Goal: Task Accomplishment & Management: Use online tool/utility

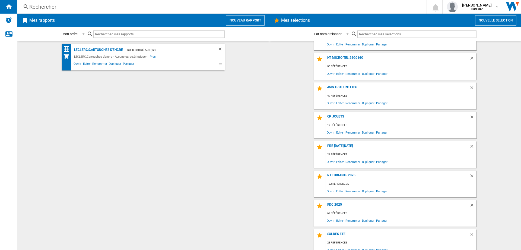
scroll to position [613, 0]
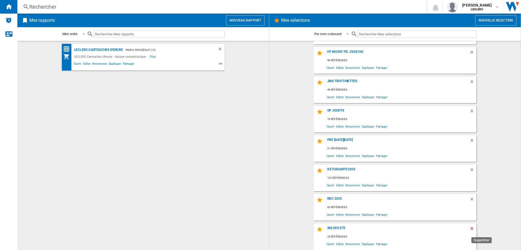
click at [470, 228] on ng-md-icon "Supprimer" at bounding box center [473, 229] width 7 height 7
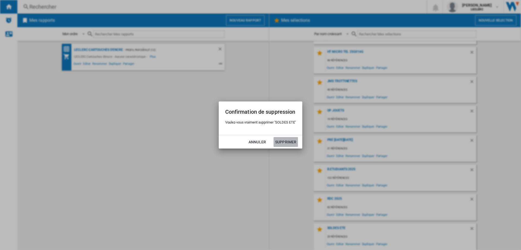
click at [287, 143] on button "Supprimer" at bounding box center [286, 142] width 24 height 10
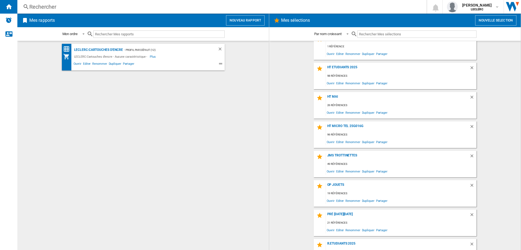
scroll to position [529, 0]
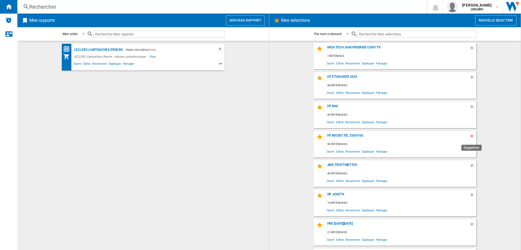
click at [472, 134] on ng-md-icon "Supprimer" at bounding box center [473, 136] width 7 height 7
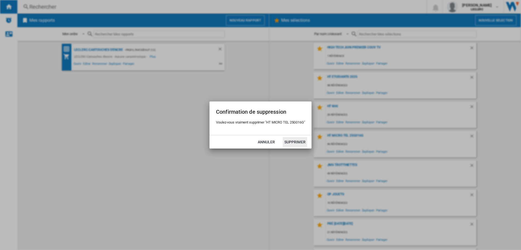
click at [302, 140] on button "Supprimer" at bounding box center [295, 142] width 24 height 10
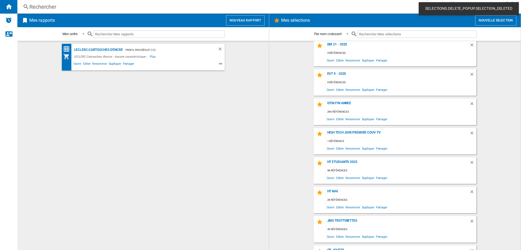
scroll to position [500, 0]
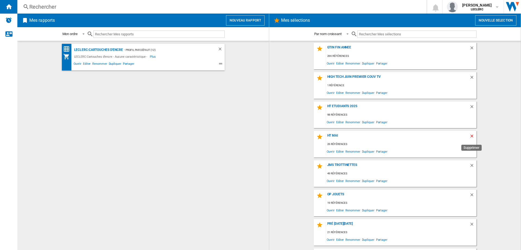
click at [471, 135] on ng-md-icon "Supprimer" at bounding box center [473, 136] width 7 height 7
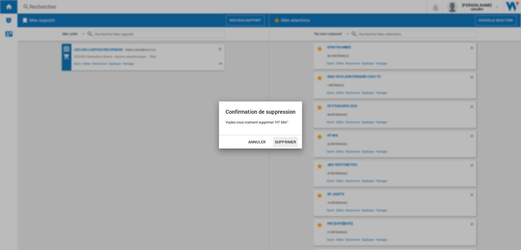
click at [287, 141] on button "Supprimer" at bounding box center [285, 142] width 24 height 10
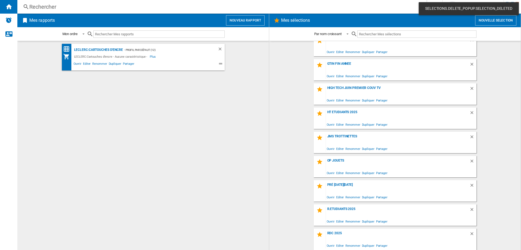
scroll to position [525, 0]
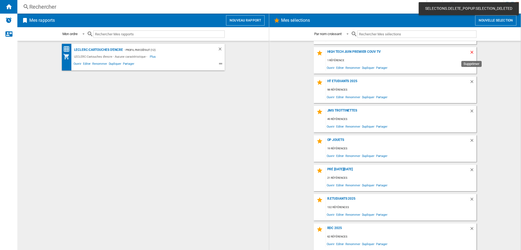
click at [470, 51] on ng-md-icon "Supprimer" at bounding box center [473, 53] width 7 height 7
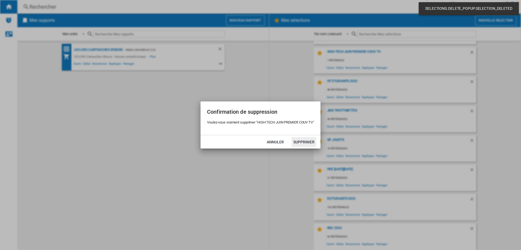
click at [309, 141] on button "Supprimer" at bounding box center [304, 142] width 24 height 10
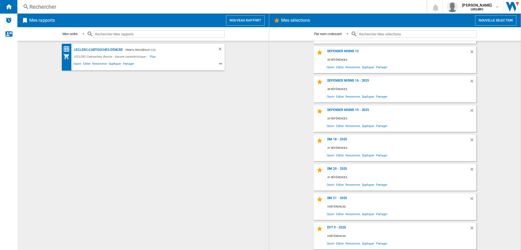
scroll to position [278, 0]
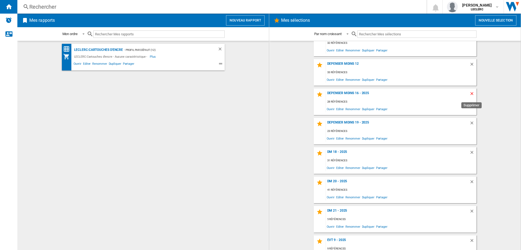
click at [470, 92] on ng-md-icon "Supprimer" at bounding box center [473, 94] width 7 height 7
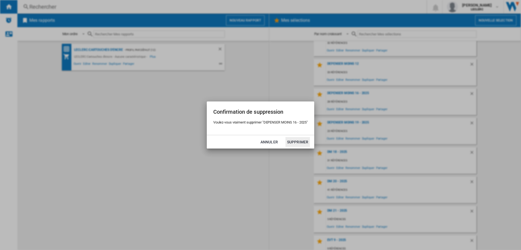
click at [302, 139] on button "Supprimer" at bounding box center [298, 142] width 24 height 10
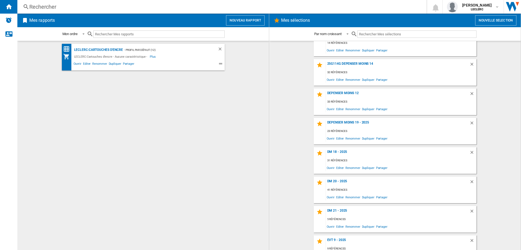
scroll to position [222, 0]
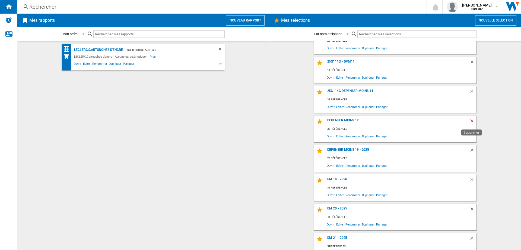
click at [471, 120] on ng-md-icon "Supprimer" at bounding box center [473, 121] width 7 height 7
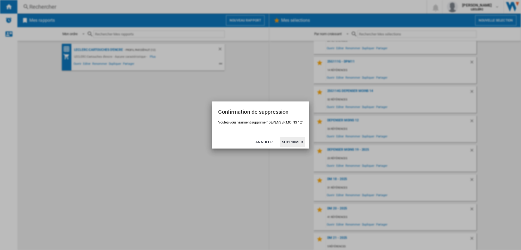
click at [292, 143] on button "Supprimer" at bounding box center [292, 142] width 24 height 10
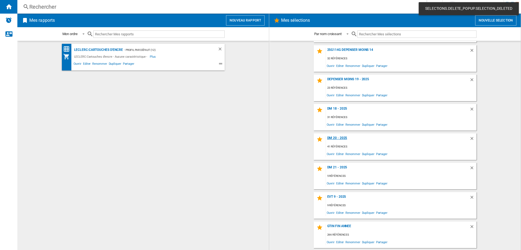
scroll to position [192, 0]
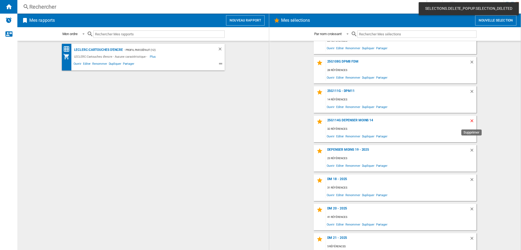
click at [471, 120] on ng-md-icon "Supprimer" at bounding box center [473, 121] width 7 height 7
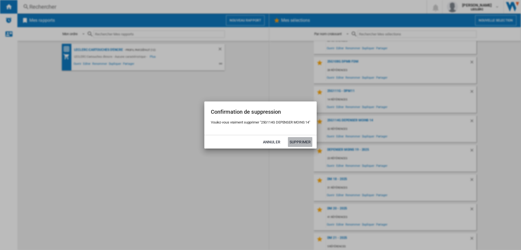
click at [308, 141] on button "Supprimer" at bounding box center [300, 142] width 24 height 10
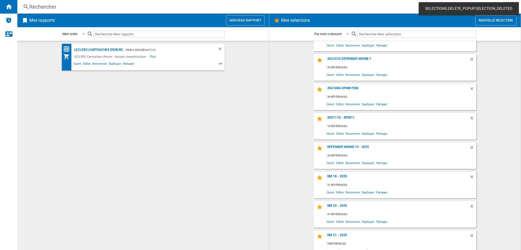
scroll to position [163, 0]
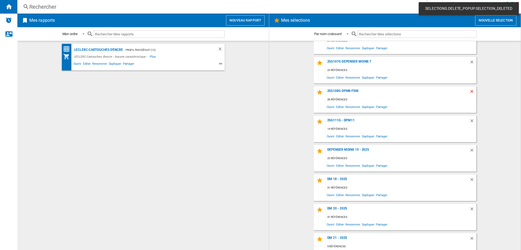
click at [470, 90] on ng-md-icon "Supprimer" at bounding box center [473, 92] width 7 height 7
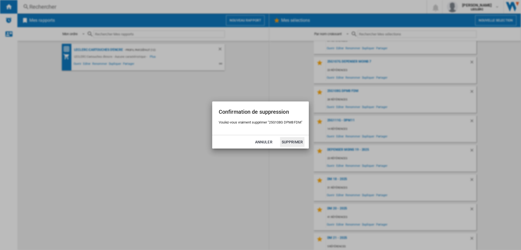
click at [299, 140] on button "Supprimer" at bounding box center [292, 142] width 24 height 10
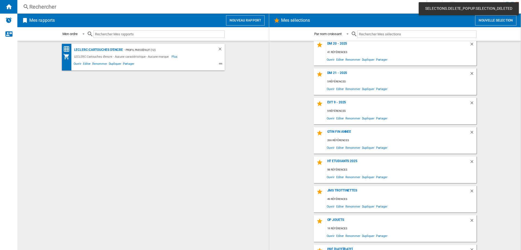
scroll to position [188, 0]
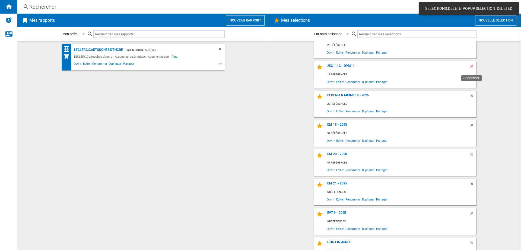
click at [472, 66] on ng-md-icon "Supprimer" at bounding box center [473, 67] width 7 height 7
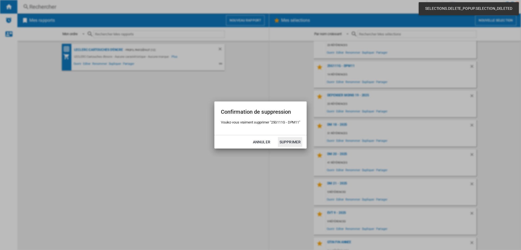
click at [290, 141] on button "Supprimer" at bounding box center [290, 142] width 24 height 10
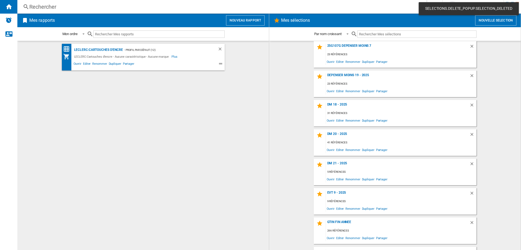
scroll to position [159, 0]
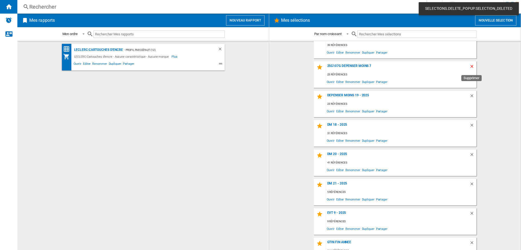
click at [472, 67] on ng-md-icon "Supprimer" at bounding box center [473, 67] width 7 height 7
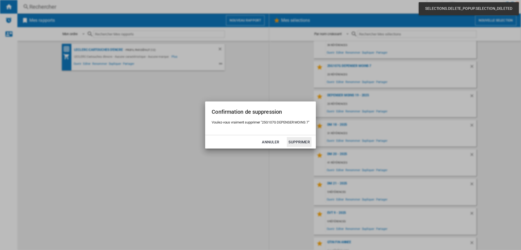
click at [304, 142] on button "Supprimer" at bounding box center [299, 142] width 24 height 10
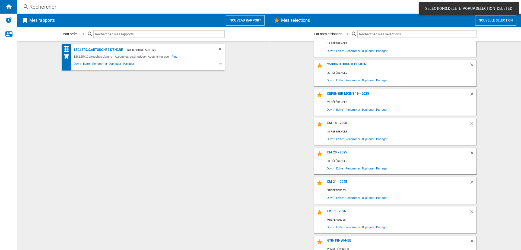
scroll to position [129, 0]
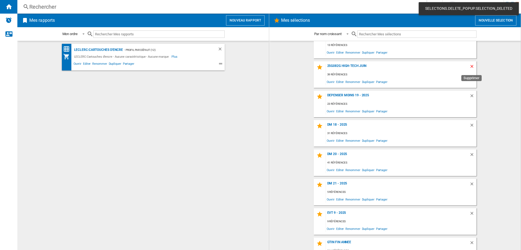
click at [471, 66] on ng-md-icon "Supprimer" at bounding box center [473, 67] width 7 height 7
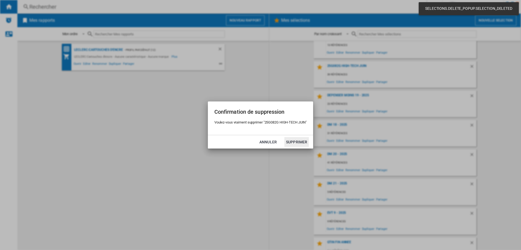
click at [297, 144] on button "Supprimer" at bounding box center [297, 142] width 24 height 10
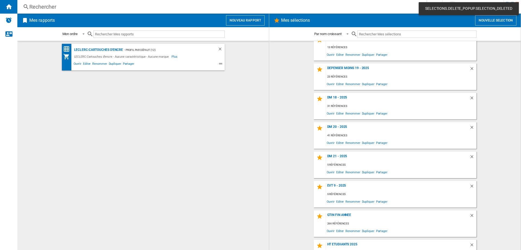
scroll to position [100, 0]
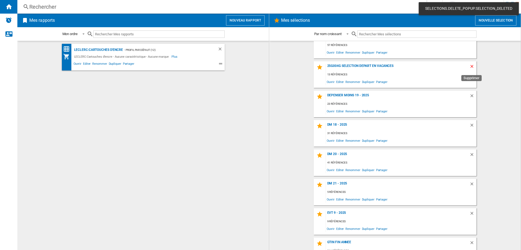
click at [471, 67] on ng-md-icon "Supprimer" at bounding box center [473, 67] width 7 height 7
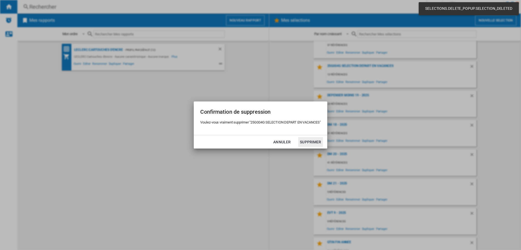
click at [302, 143] on button "Supprimer" at bounding box center [310, 142] width 24 height 10
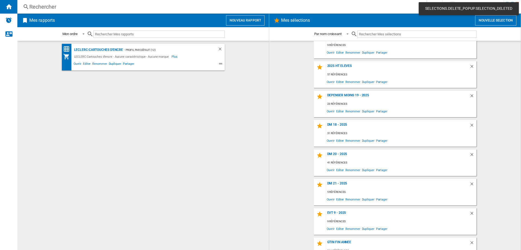
scroll to position [0, 0]
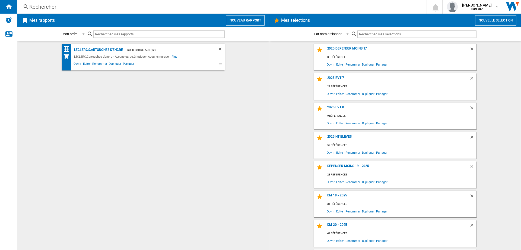
click at [491, 21] on button "Nouvelle selection" at bounding box center [495, 20] width 41 height 10
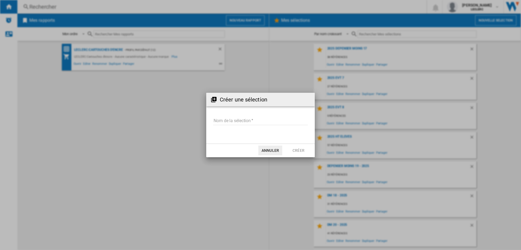
click at [249, 122] on input "Nom de la sélection" at bounding box center [260, 121] width 94 height 8
type input "**********"
click at [305, 153] on button "Créer" at bounding box center [299, 150] width 24 height 10
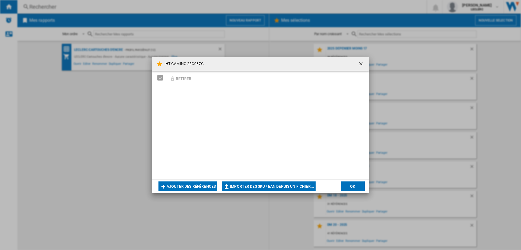
click at [255, 187] on button "Importer des SKU / EAN depuis un fichier..." at bounding box center [269, 186] width 94 height 10
type input "**********"
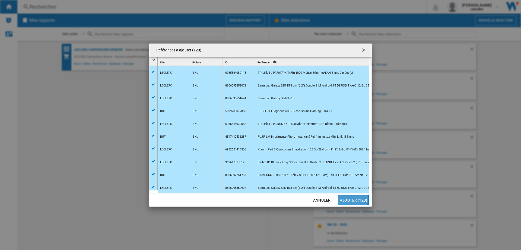
click at [349, 198] on button "Ajouter (120)" at bounding box center [353, 200] width 31 height 10
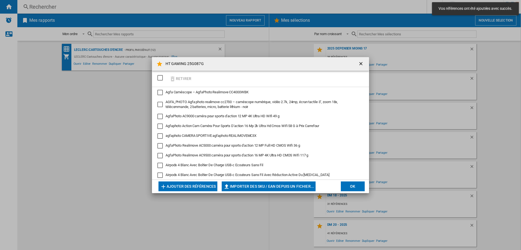
click at [351, 191] on md-dialog-actions "Ajouter des références Importer des SKU / EAN depuis un fichier... Importer man…" at bounding box center [260, 186] width 217 height 14
click at [351, 187] on button "OK" at bounding box center [353, 186] width 24 height 10
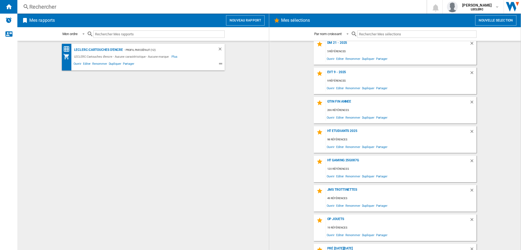
scroll to position [181, 0]
click at [354, 189] on div "HT GAMING 25G087G" at bounding box center [398, 191] width 144 height 7
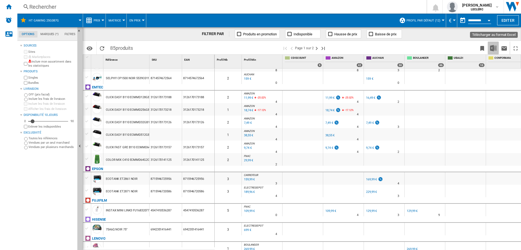
click at [495, 48] on img "Télécharger au format Excel" at bounding box center [493, 48] width 7 height 7
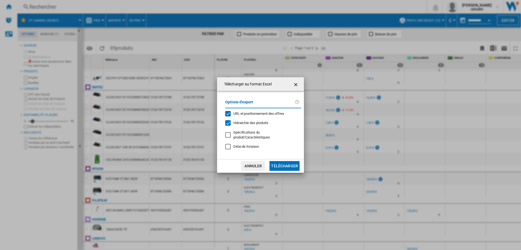
click at [291, 165] on button "Télécharger" at bounding box center [285, 166] width 30 height 10
